Goal: Check status

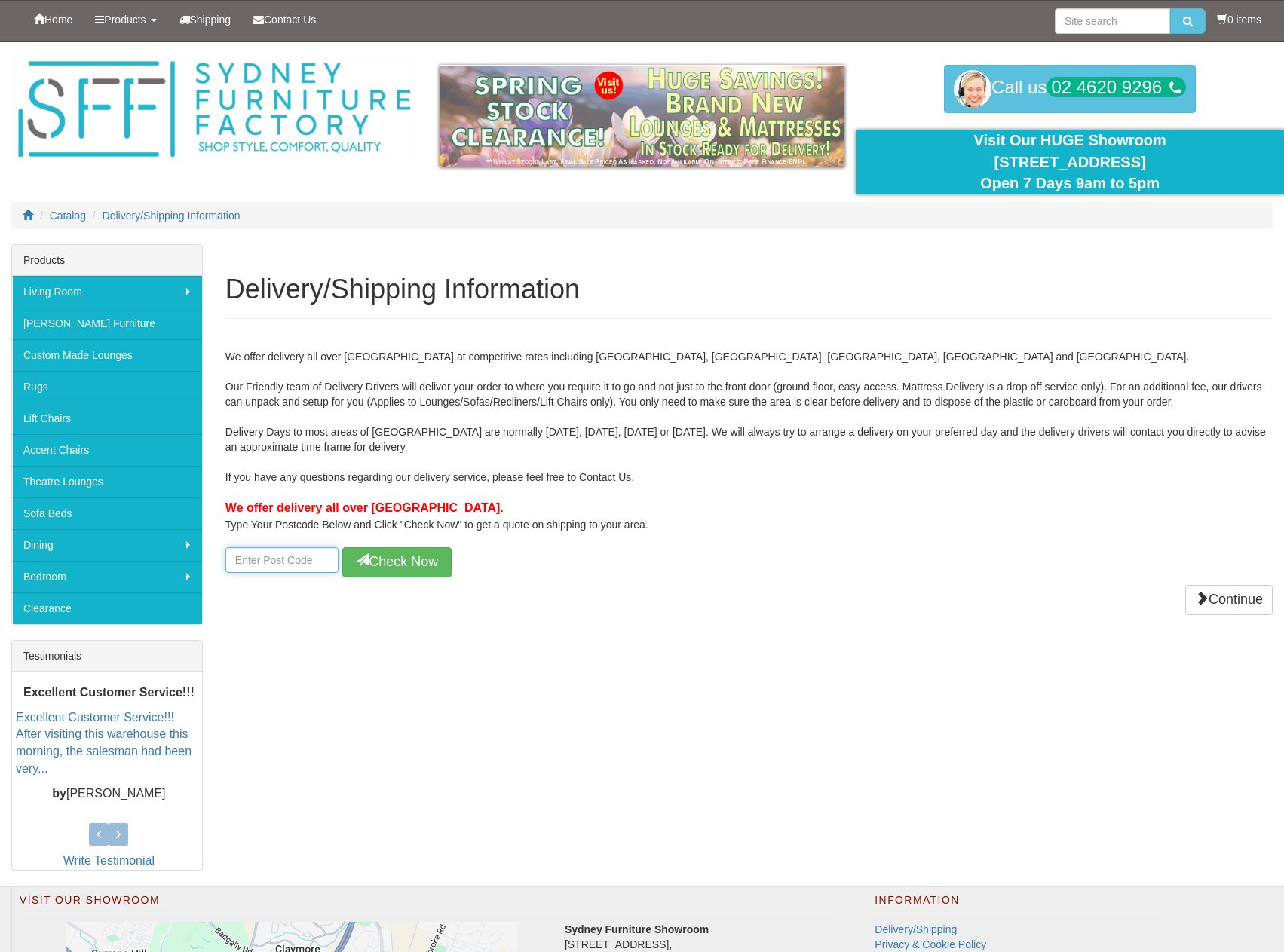
click at [298, 573] on input "number" at bounding box center [282, 560] width 113 height 25
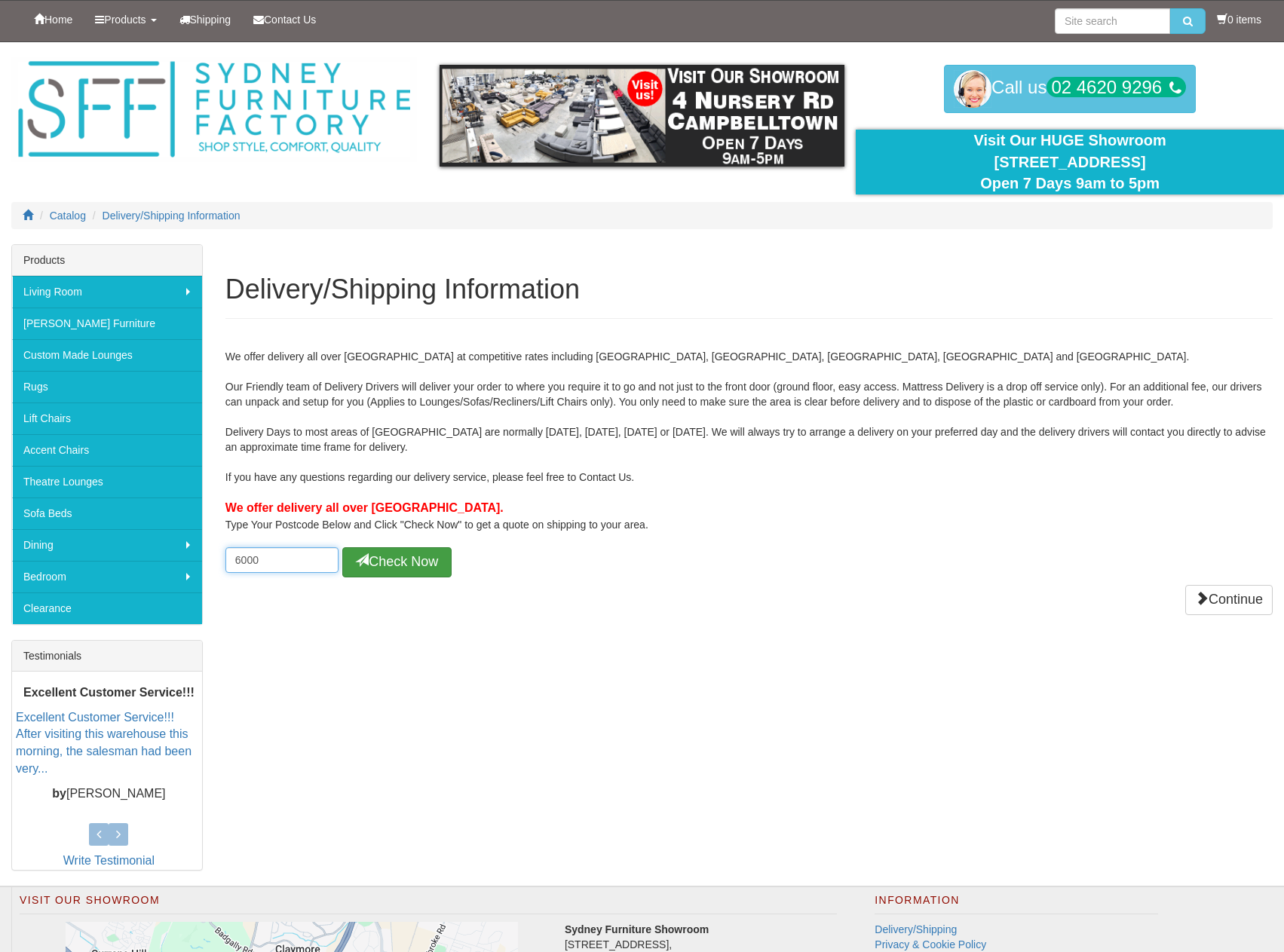
type input "6000"
click at [375, 558] on button "Check Now" at bounding box center [397, 562] width 110 height 30
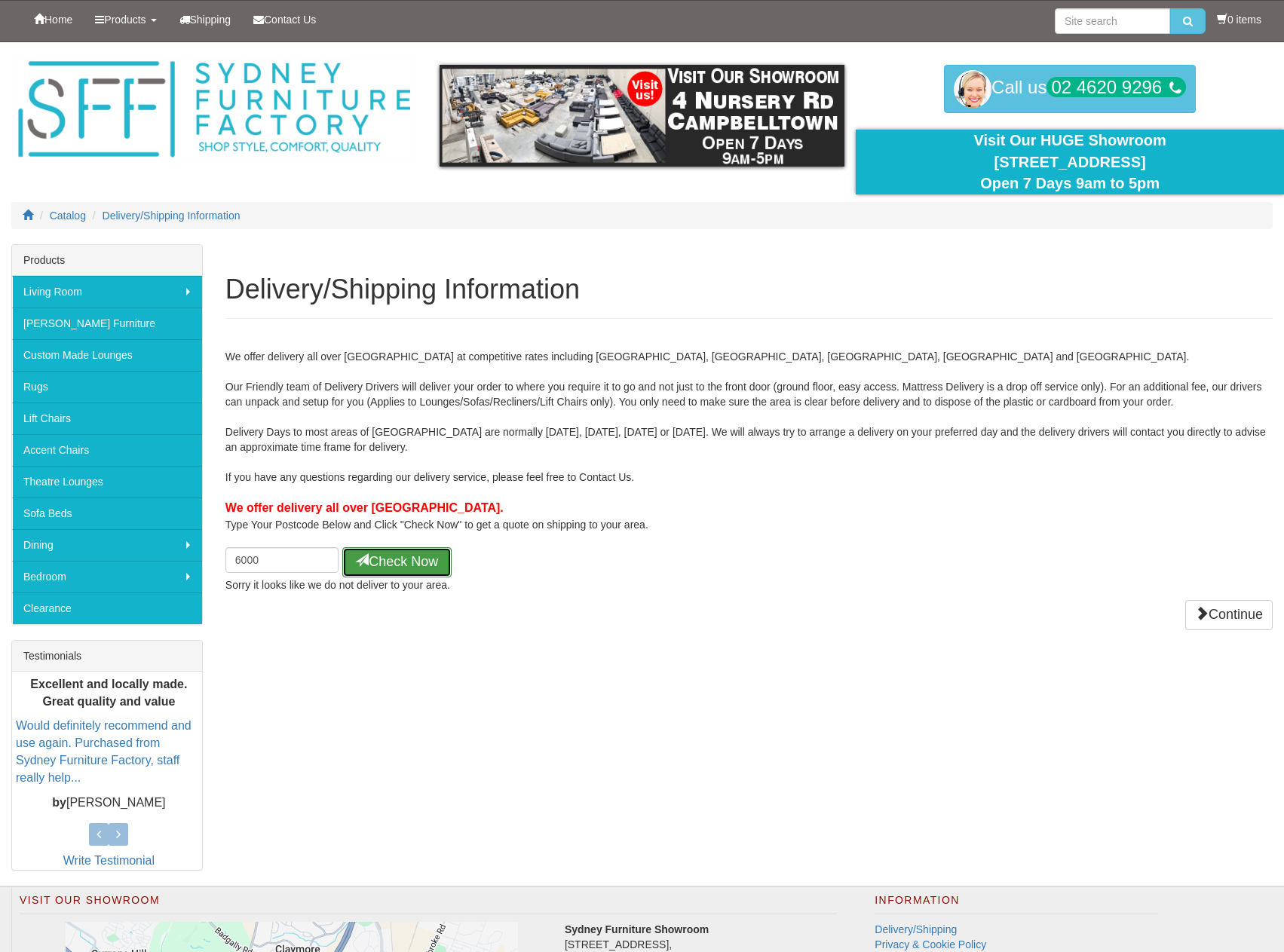
click at [375, 558] on button "Check Now" at bounding box center [397, 562] width 110 height 30
